Goal: Information Seeking & Learning: Learn about a topic

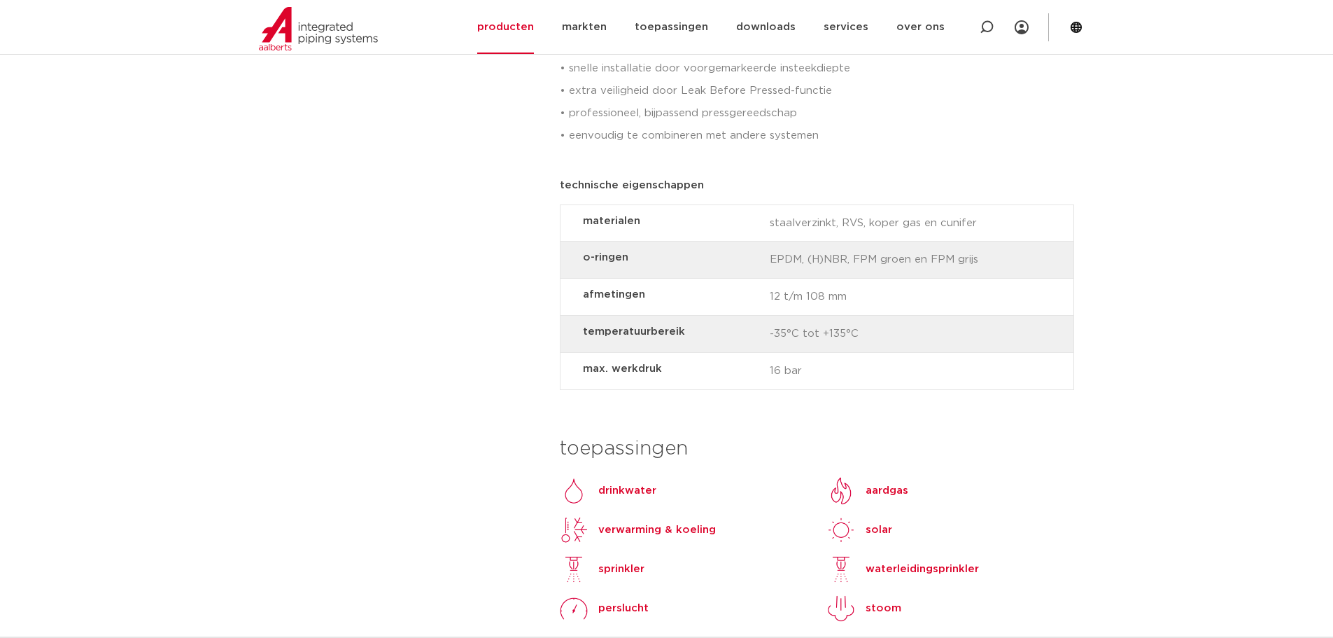
scroll to position [1009, 0]
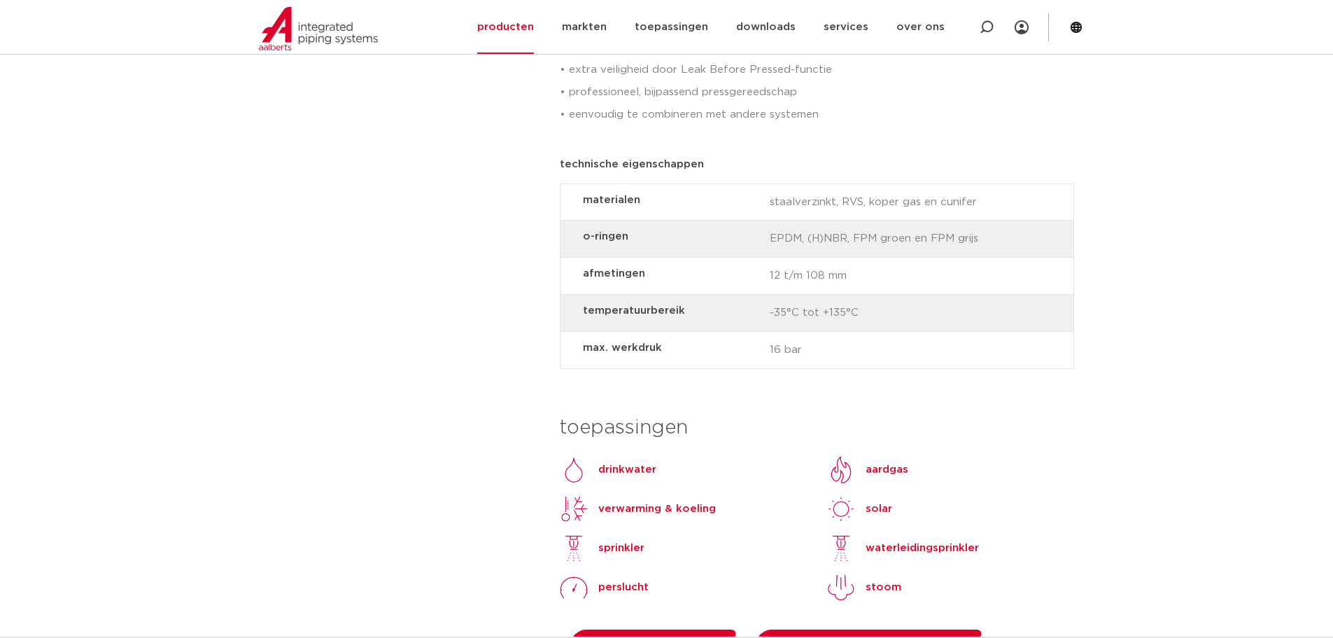
click at [1333, 260] on html "Zoeken NIEUW: myIPS is beschikbaar meer info sluiten producten markten toepassi…" at bounding box center [666, 532] width 1333 height 3082
click at [621, 461] on p "drinkwater" at bounding box center [627, 469] width 58 height 17
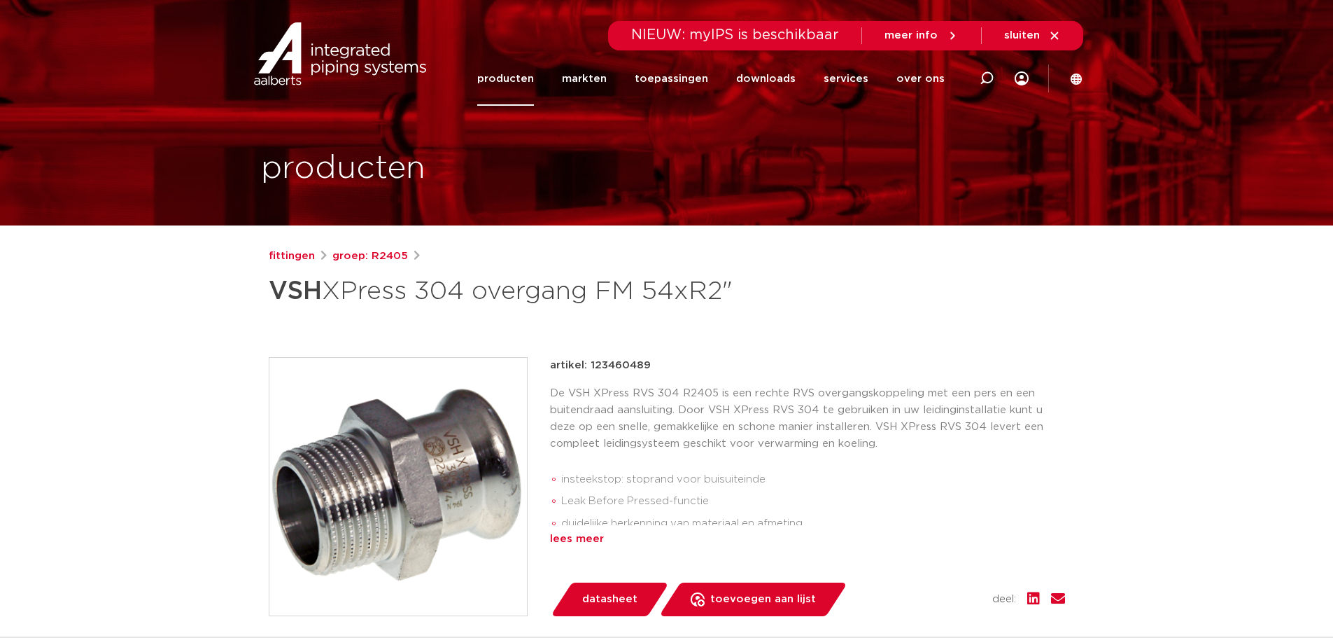
click at [584, 544] on div "lees meer" at bounding box center [807, 539] width 515 height 17
